Goal: Transaction & Acquisition: Purchase product/service

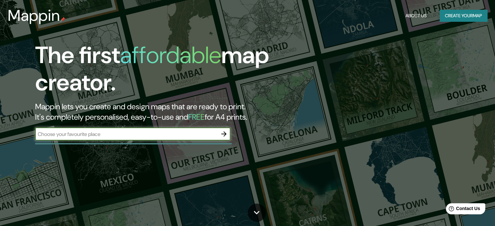
click at [133, 138] on div "​" at bounding box center [132, 134] width 195 height 13
type input "tunja [GEOGRAPHIC_DATA]"
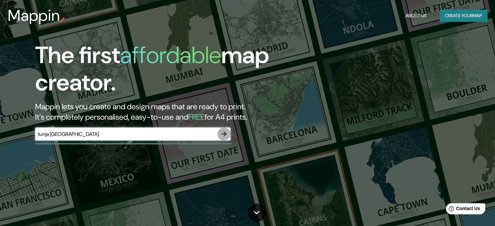
click at [225, 132] on icon "button" at bounding box center [224, 134] width 8 height 8
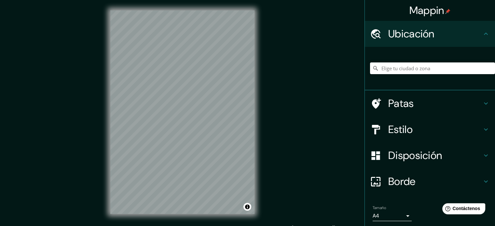
scroll to position [8, 0]
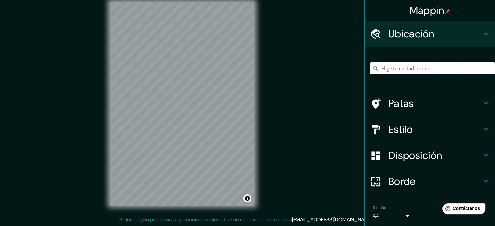
click at [402, 69] on input "Elige tu ciudad o zona" at bounding box center [432, 69] width 125 height 12
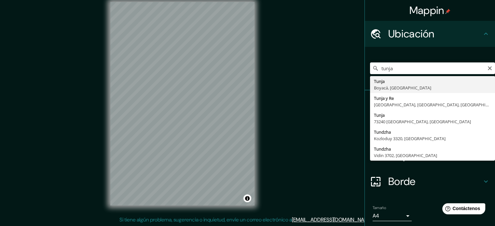
type input "Tunja, Boyacá, [GEOGRAPHIC_DATA]"
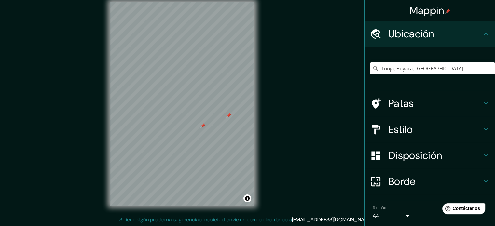
drag, startPoint x: 197, startPoint y: 122, endPoint x: 203, endPoint y: 127, distance: 7.7
click at [203, 127] on div at bounding box center [202, 125] width 5 height 5
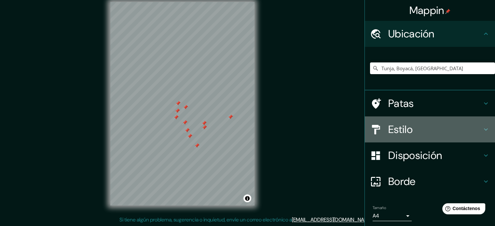
click at [419, 126] on h4 "Estilo" at bounding box center [436, 129] width 94 height 13
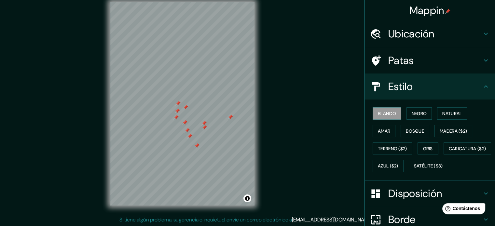
click at [442, 91] on h4 "Estilo" at bounding box center [436, 86] width 94 height 13
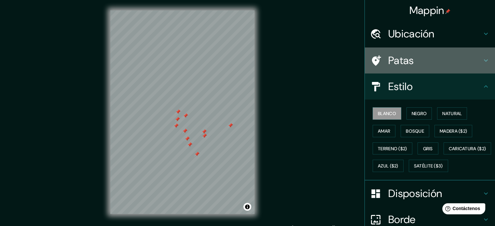
click at [440, 71] on div "Patas" at bounding box center [430, 61] width 130 height 26
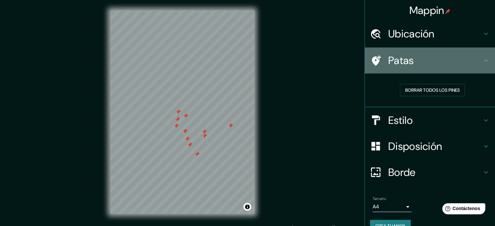
click at [440, 67] on h4 "Patas" at bounding box center [436, 60] width 94 height 13
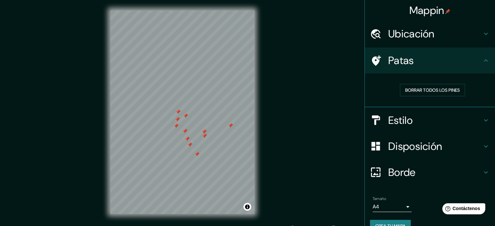
click at [440, 67] on h4 "Patas" at bounding box center [436, 60] width 94 height 13
click at [447, 86] on font "Borrar todos los pines" at bounding box center [433, 90] width 55 height 8
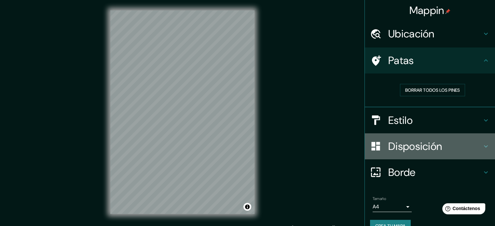
click at [432, 147] on font "Disposición" at bounding box center [416, 147] width 54 height 14
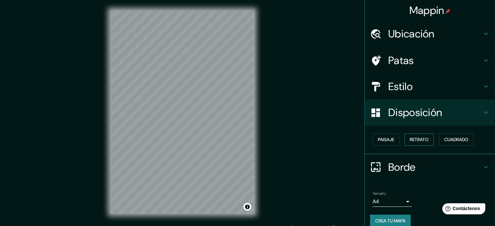
scroll to position [8, 0]
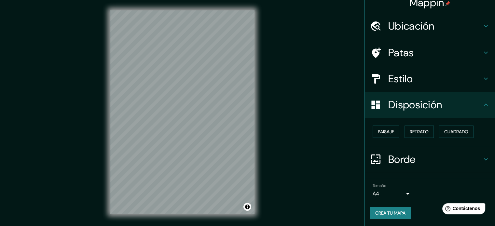
click at [420, 163] on h4 "Borde" at bounding box center [436, 159] width 94 height 13
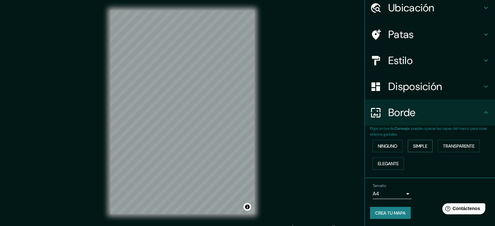
scroll to position [0, 0]
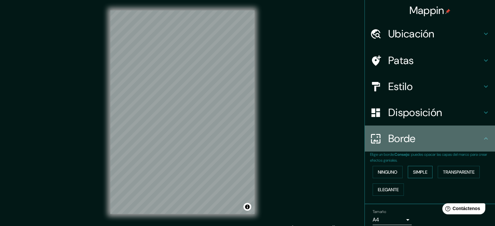
click at [425, 148] on div "Borde" at bounding box center [430, 139] width 130 height 26
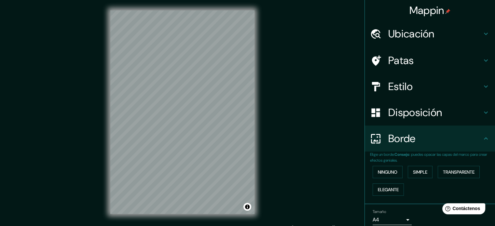
click at [450, 109] on h4 "Disposición" at bounding box center [436, 112] width 94 height 13
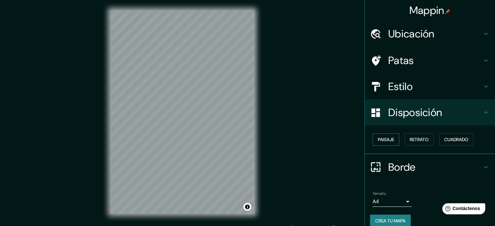
click at [381, 138] on font "Paisaje" at bounding box center [386, 140] width 16 height 6
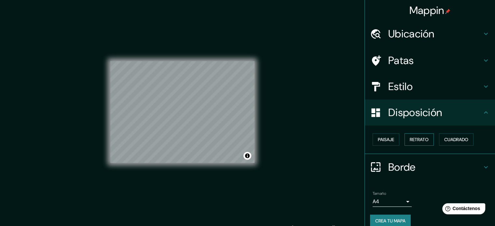
drag, startPoint x: 403, startPoint y: 140, endPoint x: 409, endPoint y: 139, distance: 5.9
click at [405, 140] on button "Retrato" at bounding box center [419, 140] width 29 height 12
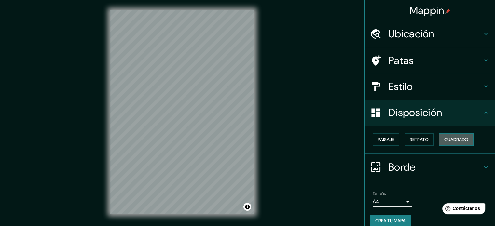
click at [448, 134] on button "Cuadrado" at bounding box center [456, 140] width 35 height 12
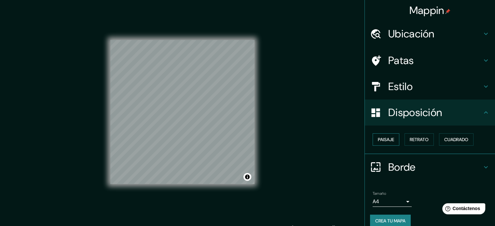
click at [391, 142] on button "Paisaje" at bounding box center [386, 140] width 27 height 12
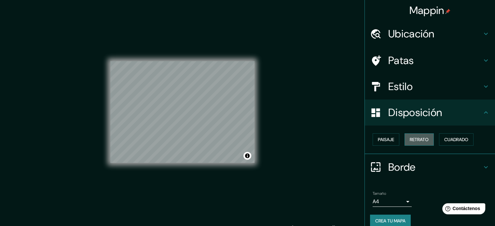
click at [410, 137] on font "Retrato" at bounding box center [419, 140] width 19 height 6
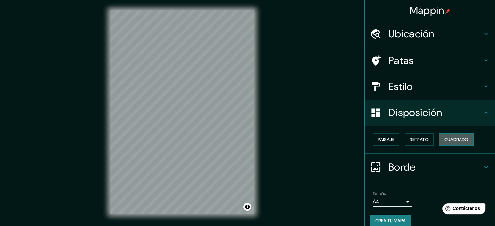
drag, startPoint x: 465, startPoint y: 143, endPoint x: 461, endPoint y: 143, distance: 4.2
click at [465, 143] on font "Cuadrado" at bounding box center [457, 139] width 24 height 8
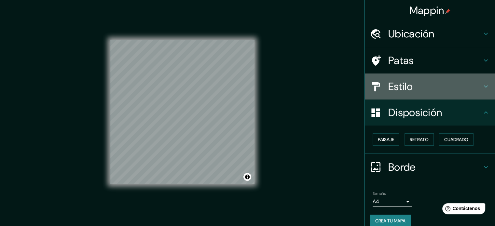
click at [426, 79] on div "Estilo" at bounding box center [430, 87] width 130 height 26
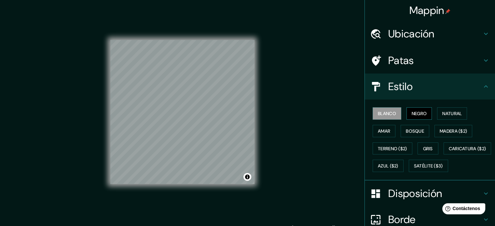
click at [422, 112] on font "Negro" at bounding box center [419, 114] width 15 height 6
click at [443, 112] on font "Natural" at bounding box center [453, 114] width 20 height 6
click at [425, 61] on h4 "Patas" at bounding box center [436, 60] width 94 height 13
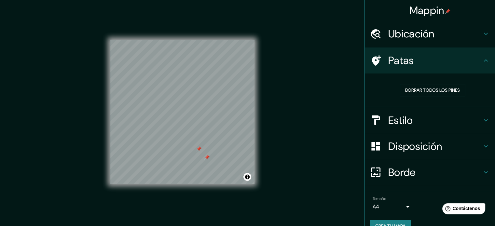
click at [446, 89] on font "Borrar todos los pines" at bounding box center [433, 90] width 55 height 6
click at [476, 64] on h4 "Patas" at bounding box center [436, 60] width 94 height 13
click at [482, 117] on icon at bounding box center [486, 121] width 8 height 8
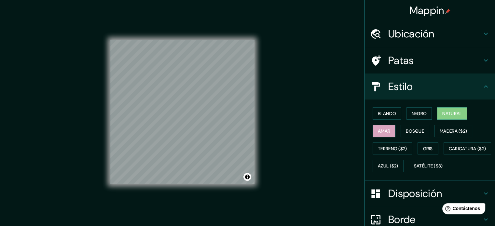
click at [387, 129] on button "Amar" at bounding box center [384, 131] width 23 height 12
click at [413, 131] on font "Bosque" at bounding box center [415, 131] width 18 height 6
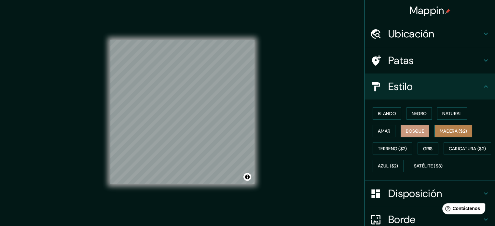
click at [440, 133] on font "Madera ($2)" at bounding box center [453, 131] width 27 height 6
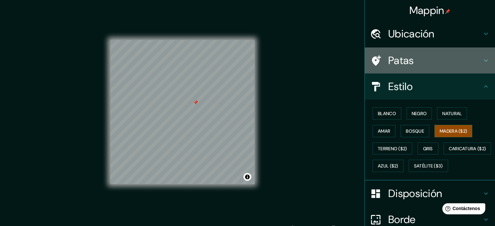
click at [439, 52] on div "Patas" at bounding box center [430, 61] width 130 height 26
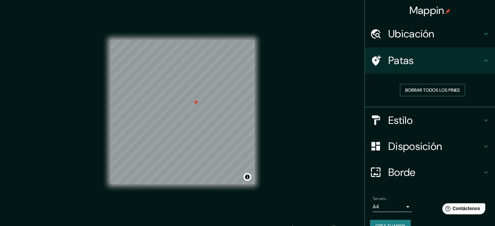
click at [448, 87] on font "Borrar todos los pines" at bounding box center [433, 90] width 55 height 8
click at [429, 108] on div "Estilo" at bounding box center [430, 120] width 130 height 26
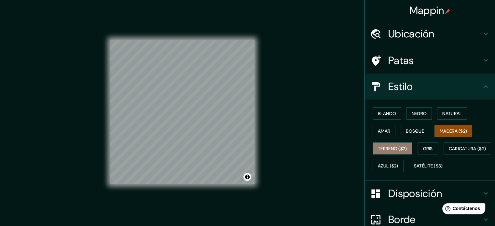
click at [380, 149] on font "Terreno ($2)" at bounding box center [392, 149] width 29 height 6
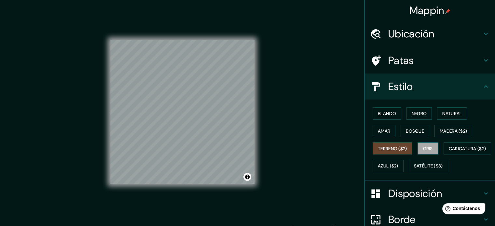
click at [434, 146] on button "Gris" at bounding box center [428, 149] width 21 height 12
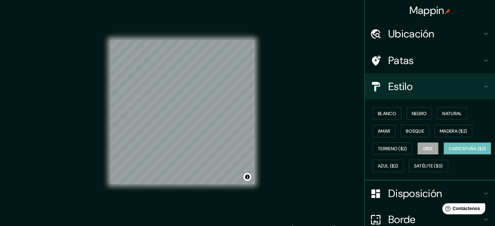
click at [449, 152] on font "Caricatura ($2)" at bounding box center [467, 149] width 37 height 6
click at [399, 165] on font "Azul ($2)" at bounding box center [388, 167] width 21 height 6
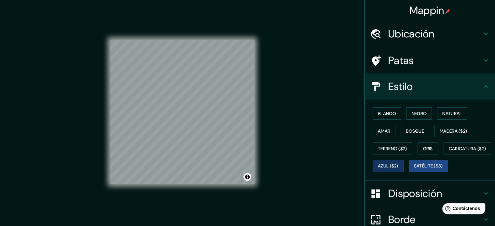
click at [414, 169] on font "Satélite ($3)" at bounding box center [428, 167] width 29 height 6
click at [451, 112] on font "Natural" at bounding box center [453, 114] width 20 height 6
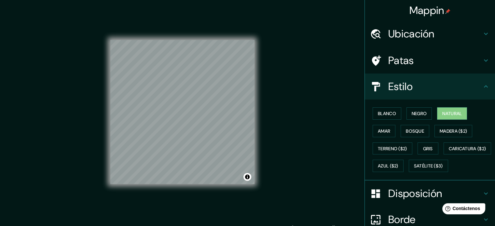
scroll to position [77, 0]
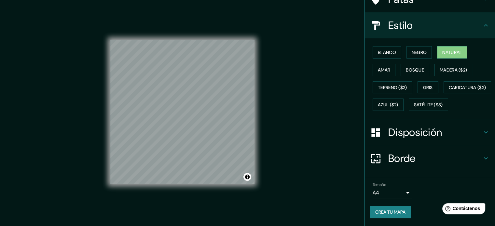
click at [421, 130] on font "Disposición" at bounding box center [416, 133] width 54 height 14
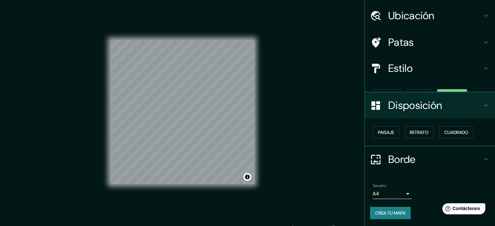
scroll to position [8, 0]
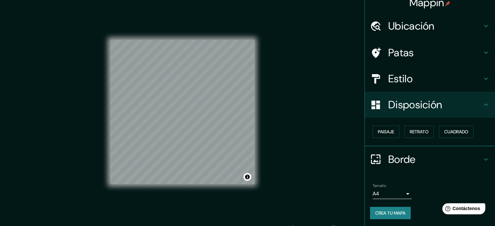
click at [429, 110] on font "Disposición" at bounding box center [416, 105] width 54 height 14
click at [416, 163] on h4 "Borde" at bounding box center [436, 159] width 94 height 13
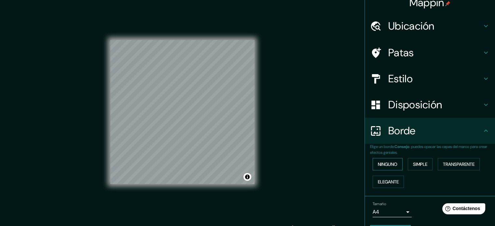
click at [392, 160] on font "Ninguno" at bounding box center [388, 164] width 20 height 8
click at [413, 163] on font "Simple" at bounding box center [420, 165] width 14 height 6
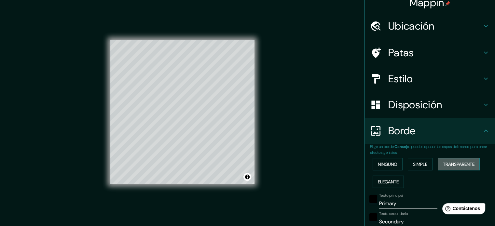
click at [438, 164] on button "Transparente" at bounding box center [459, 164] width 42 height 12
click at [384, 181] on font "Elegante" at bounding box center [388, 182] width 21 height 6
click at [384, 159] on button "Ninguno" at bounding box center [388, 164] width 30 height 12
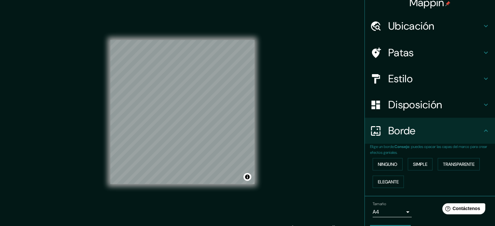
scroll to position [0, 0]
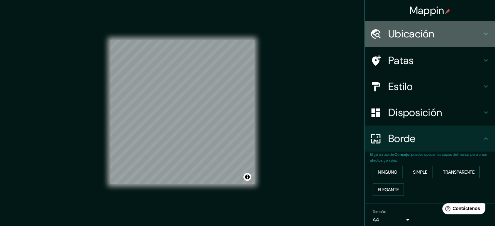
click at [430, 35] on font "Ubicación" at bounding box center [412, 34] width 46 height 14
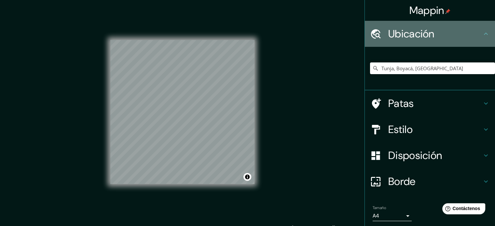
click at [442, 34] on h4 "Ubicación" at bounding box center [436, 33] width 94 height 13
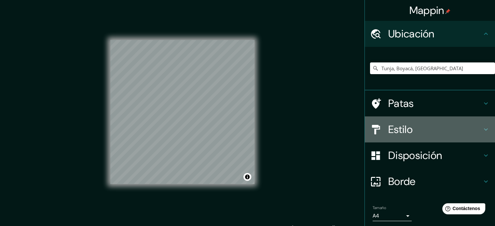
click at [433, 131] on h4 "Estilo" at bounding box center [436, 129] width 94 height 13
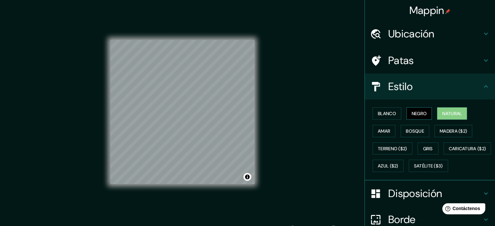
click at [414, 109] on font "Negro" at bounding box center [419, 113] width 15 height 8
click at [248, 176] on button "Activar o desactivar atribución" at bounding box center [248, 177] width 8 height 8
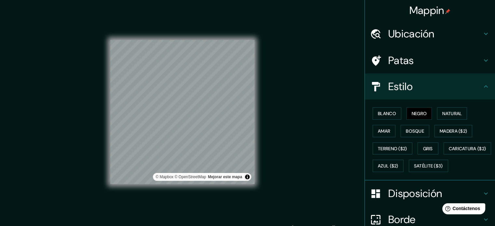
click at [255, 186] on div "© Mapbox © OpenStreetMap Mejorar este mapa" at bounding box center [182, 112] width 165 height 225
click at [427, 201] on font "Disposición" at bounding box center [416, 194] width 54 height 14
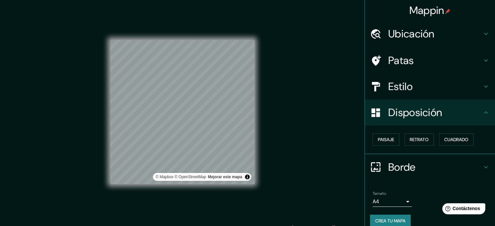
scroll to position [8, 0]
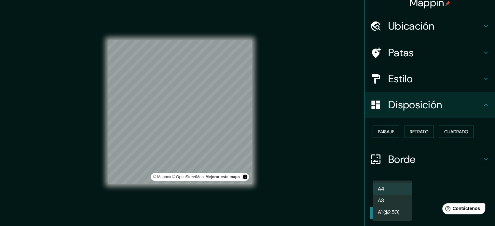
click at [399, 193] on body "Mappin Ubicación Tunja, [GEOGRAPHIC_DATA], [GEOGRAPHIC_DATA] Tunja Boyacá, [GEO…" at bounding box center [247, 113] width 495 height 226
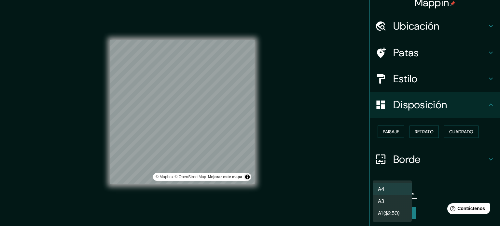
click at [394, 211] on font "A1 ($2.50)" at bounding box center [388, 213] width 21 height 7
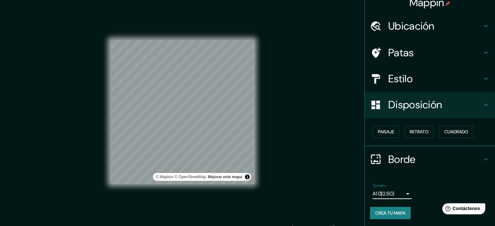
click at [399, 192] on body "Mappin Ubicación Tunja, [GEOGRAPHIC_DATA], [GEOGRAPHIC_DATA] Tunja Boyacá, [GEO…" at bounding box center [247, 113] width 495 height 226
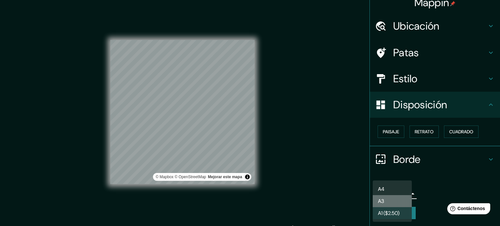
click at [394, 199] on li "A3" at bounding box center [392, 201] width 39 height 12
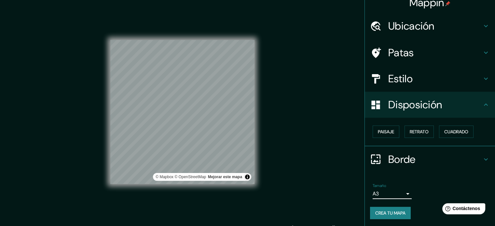
click at [391, 209] on font "Crea tu mapa" at bounding box center [391, 213] width 30 height 8
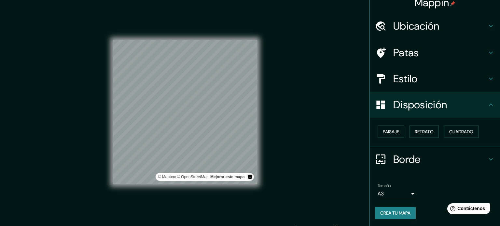
click at [405, 189] on body "Mappin Ubicación Tunja, [GEOGRAPHIC_DATA], [GEOGRAPHIC_DATA] Tunja Boyacá, [GEO…" at bounding box center [250, 113] width 500 height 226
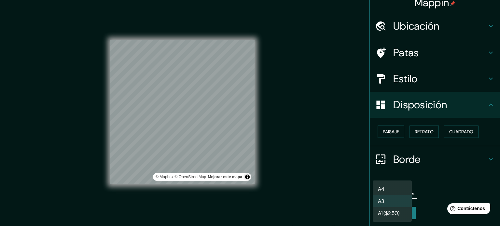
click at [399, 185] on li "A4" at bounding box center [392, 189] width 39 height 12
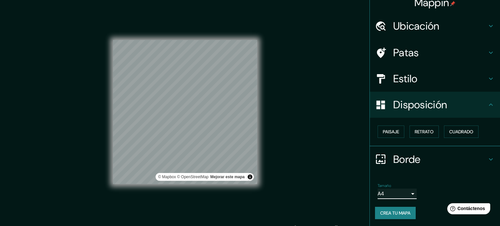
type input "single"
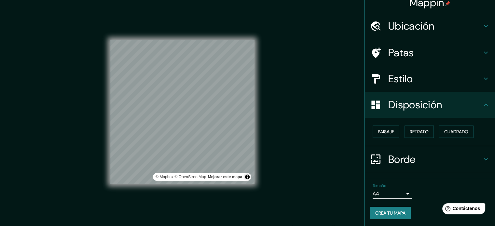
click at [423, 80] on h4 "Estilo" at bounding box center [436, 78] width 94 height 13
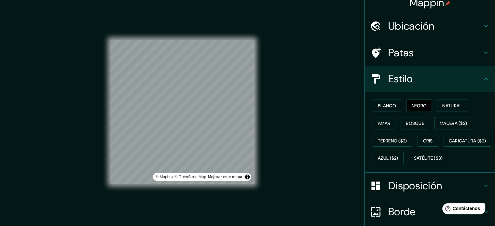
click at [404, 193] on font "Disposición" at bounding box center [416, 186] width 54 height 14
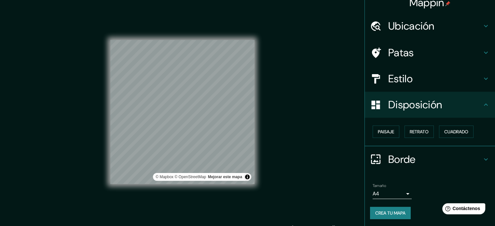
click at [399, 131] on div "Paisaje Retrato Cuadrado" at bounding box center [432, 132] width 125 height 18
click at [405, 132] on button "Retrato" at bounding box center [419, 132] width 29 height 12
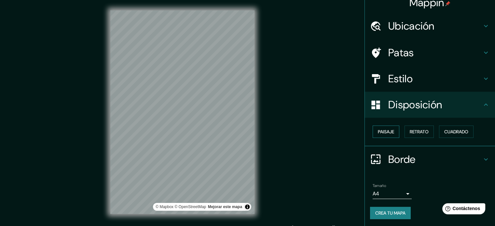
click at [383, 131] on font "Paisaje" at bounding box center [386, 132] width 16 height 6
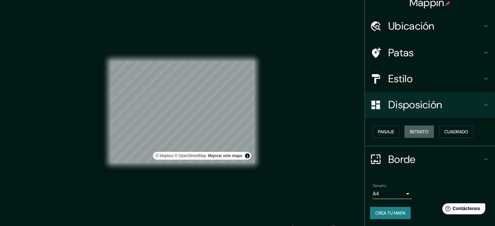
click at [405, 134] on button "Retrato" at bounding box center [419, 132] width 29 height 12
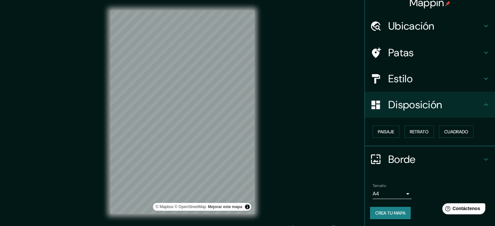
scroll to position [8, 0]
